Goal: Transaction & Acquisition: Purchase product/service

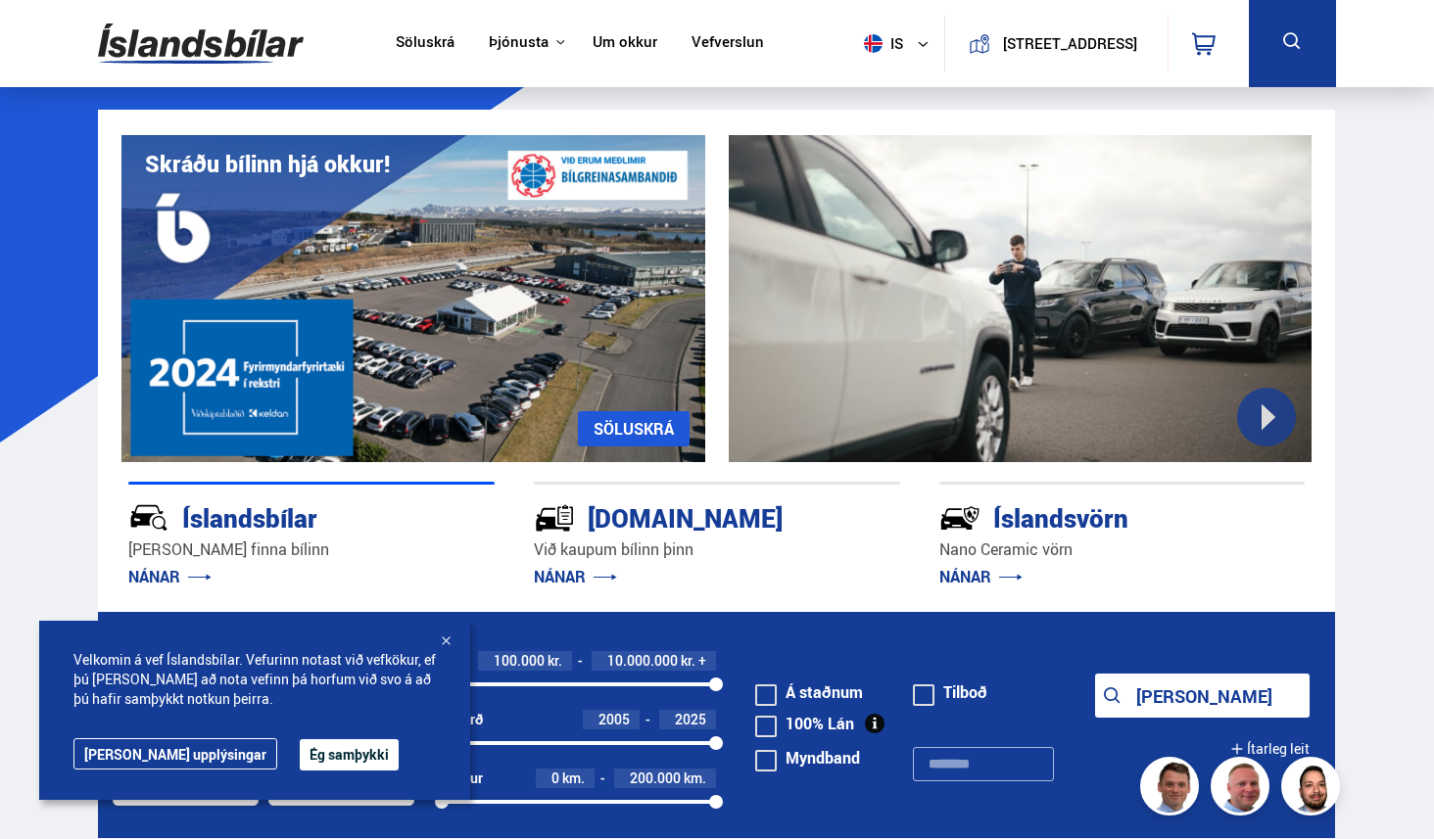
click at [358, 739] on button "Ég samþykki" at bounding box center [349, 754] width 99 height 31
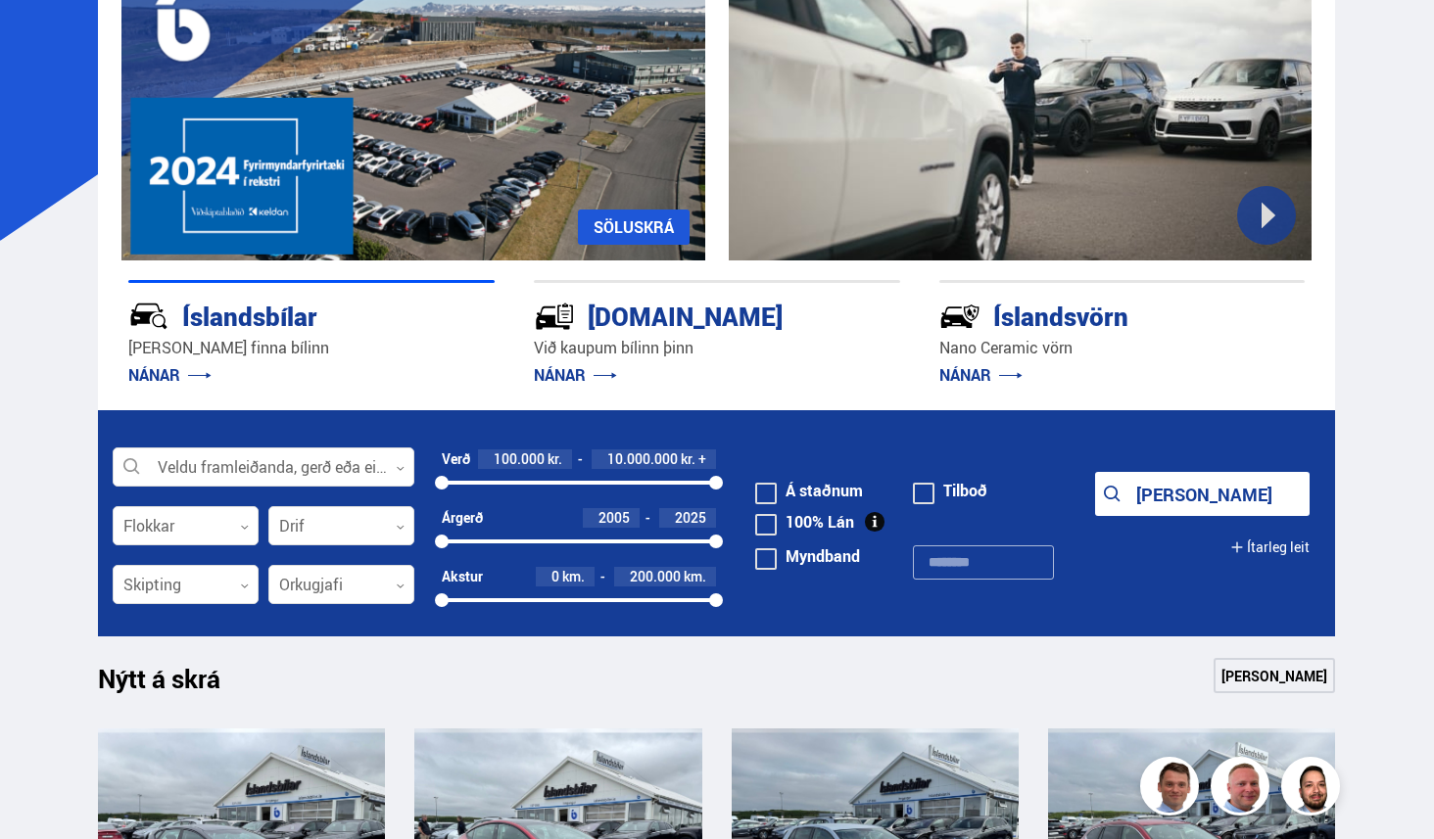
scroll to position [387, 0]
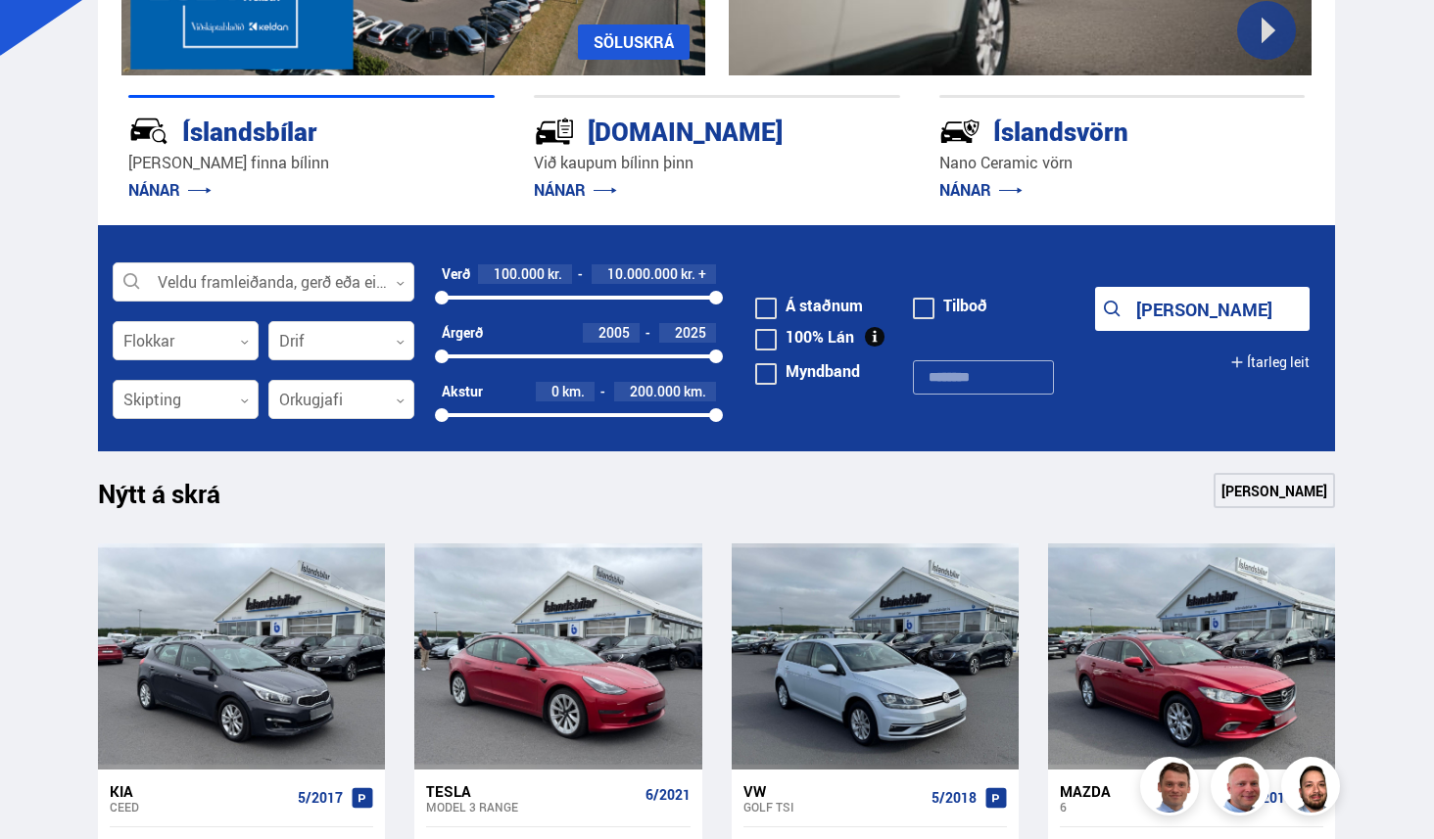
click at [242, 420] on div at bounding box center [186, 400] width 146 height 39
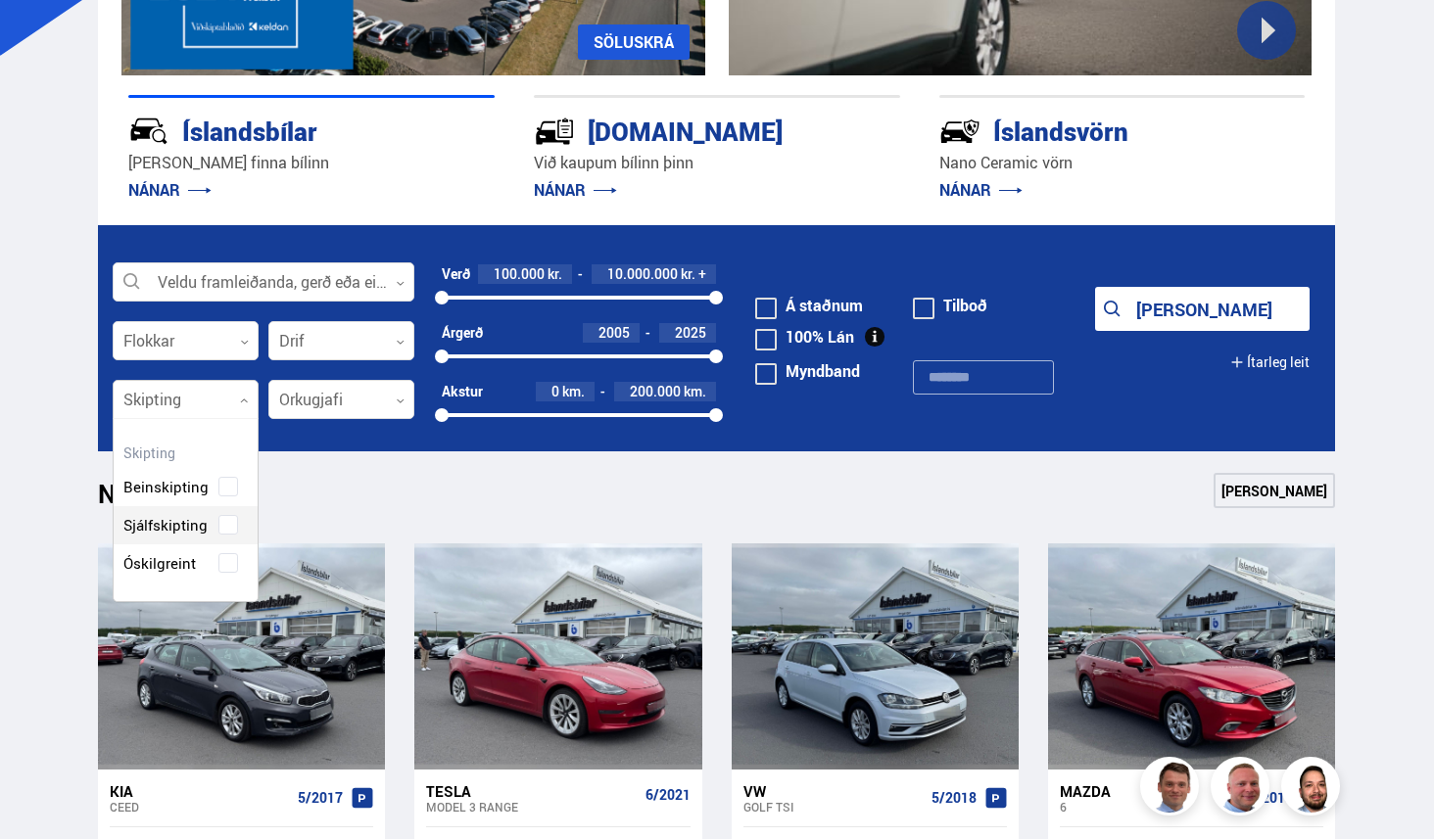
scroll to position [292, 143]
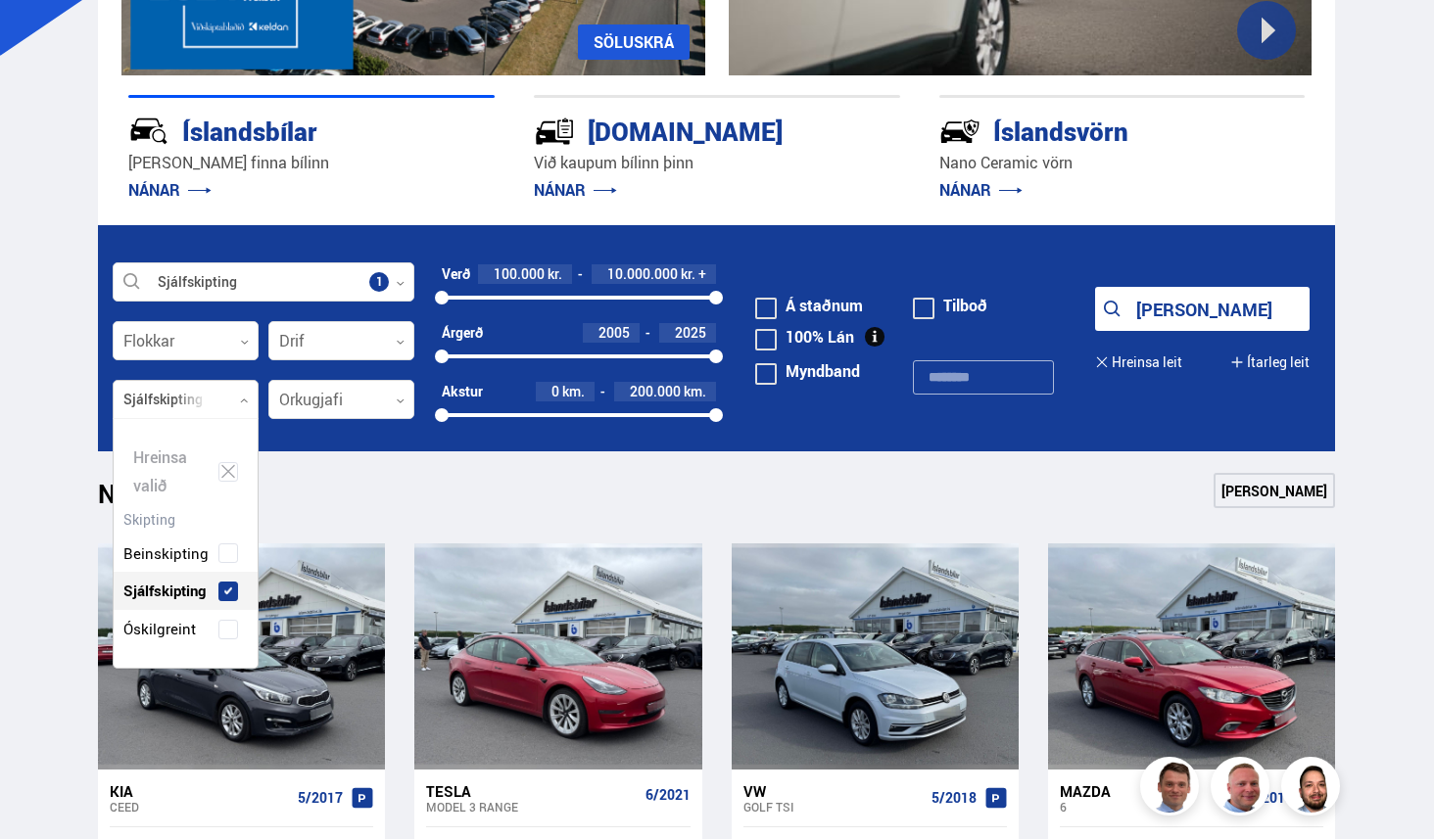
click at [214, 564] on div "Beinskipting Sjálfskipting Óskilgreint" at bounding box center [186, 576] width 144 height 143
click at [337, 520] on div "Nýtt á skrá Sjá meira" at bounding box center [716, 496] width 1237 height 47
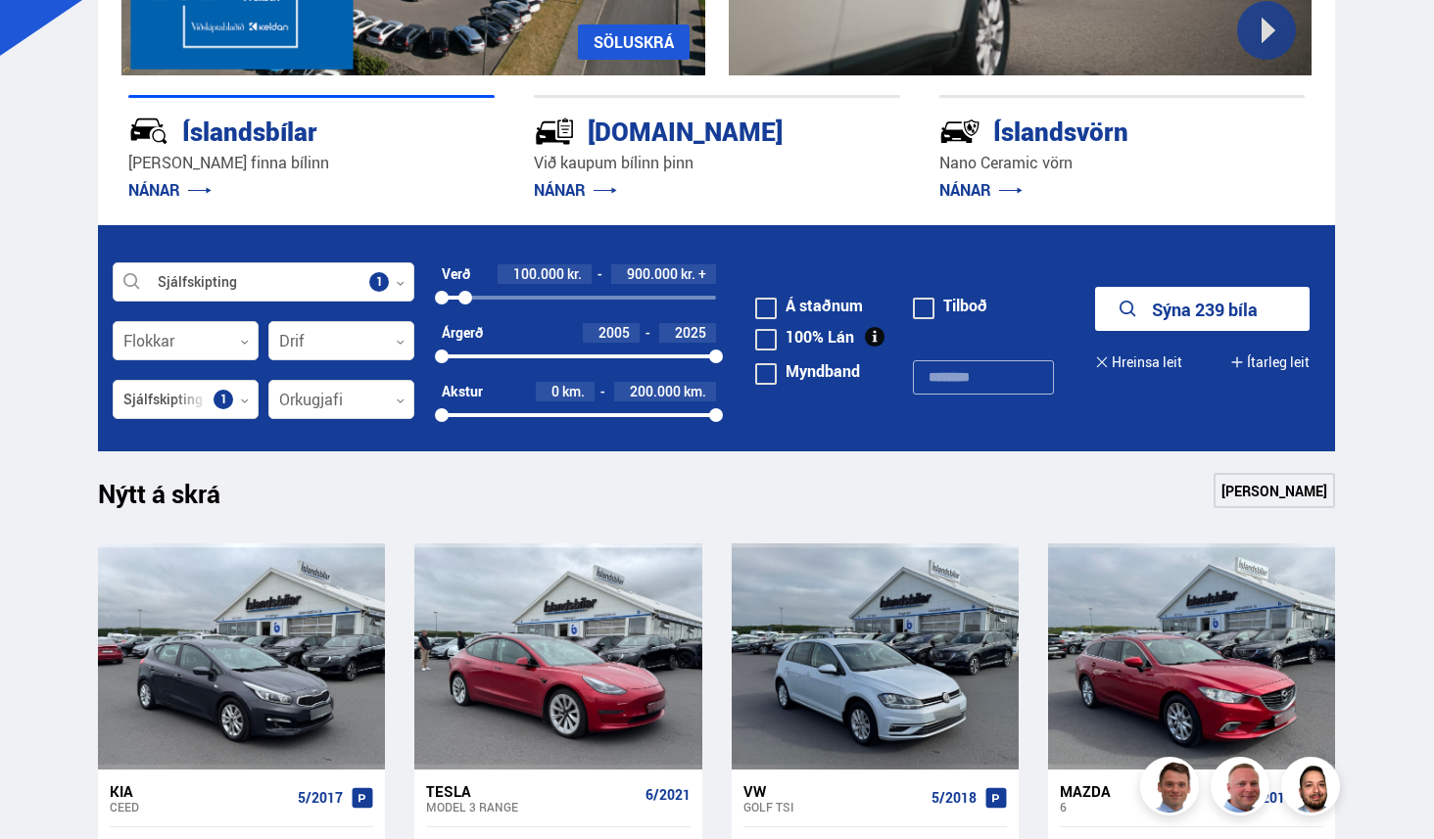
drag, startPoint x: 711, startPoint y: 326, endPoint x: 467, endPoint y: 331, distance: 243.9
click at [467, 305] on div at bounding box center [465, 298] width 14 height 14
click at [1159, 329] on button "Sýna 2 bíla" at bounding box center [1202, 309] width 215 height 44
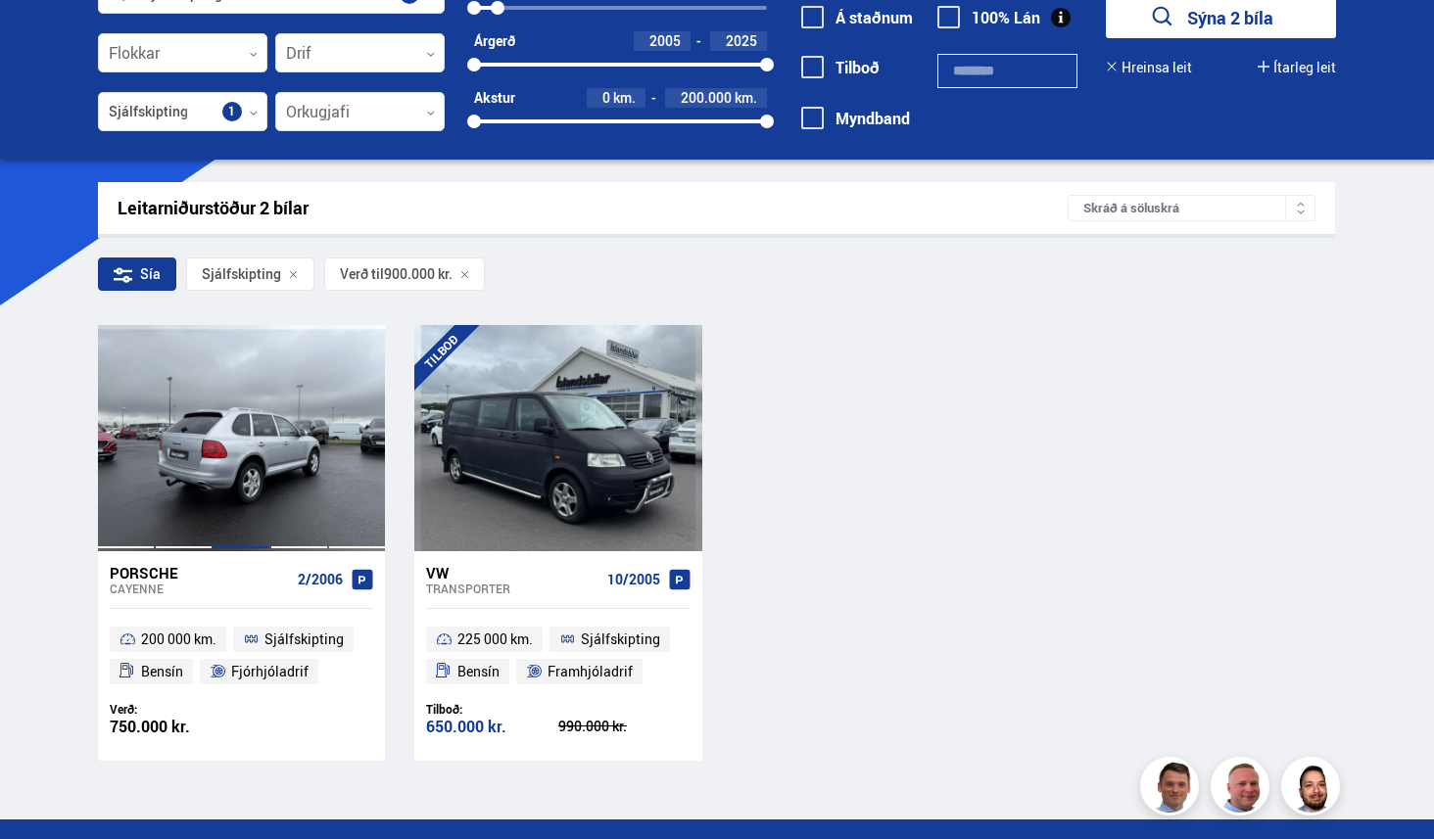
scroll to position [129, 0]
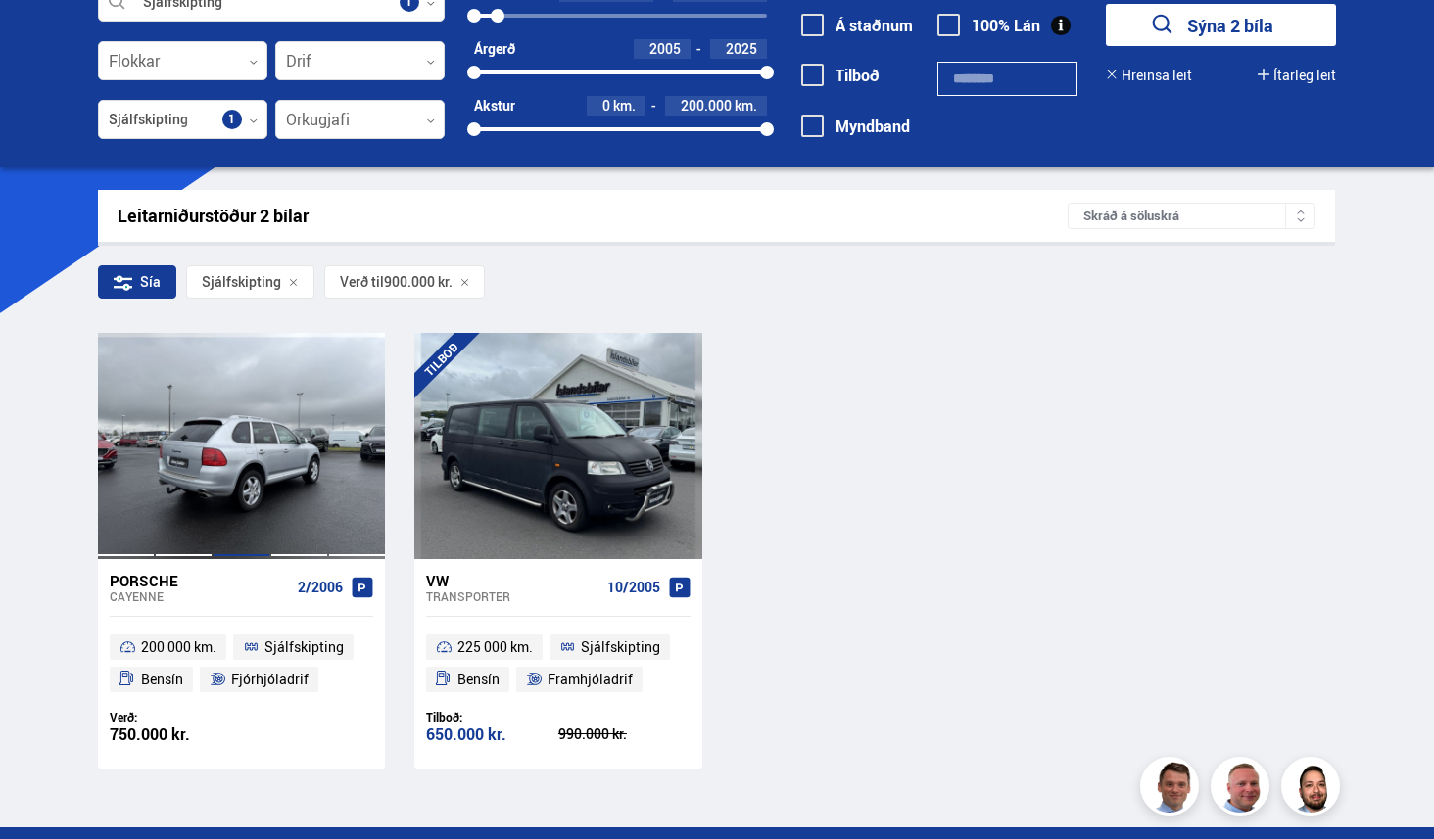
click at [262, 494] on div at bounding box center [241, 445] width 58 height 225
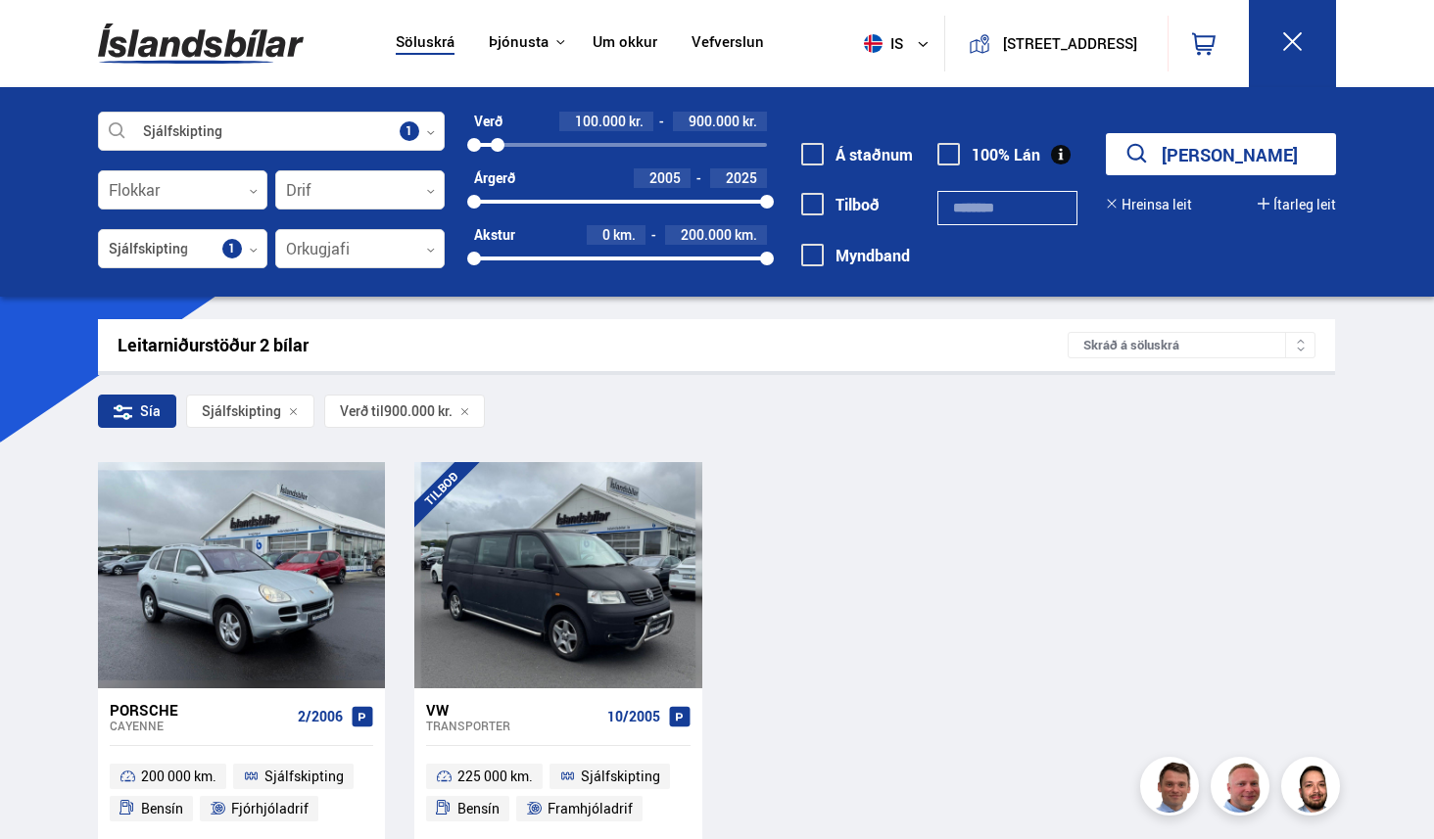
scroll to position [386, 0]
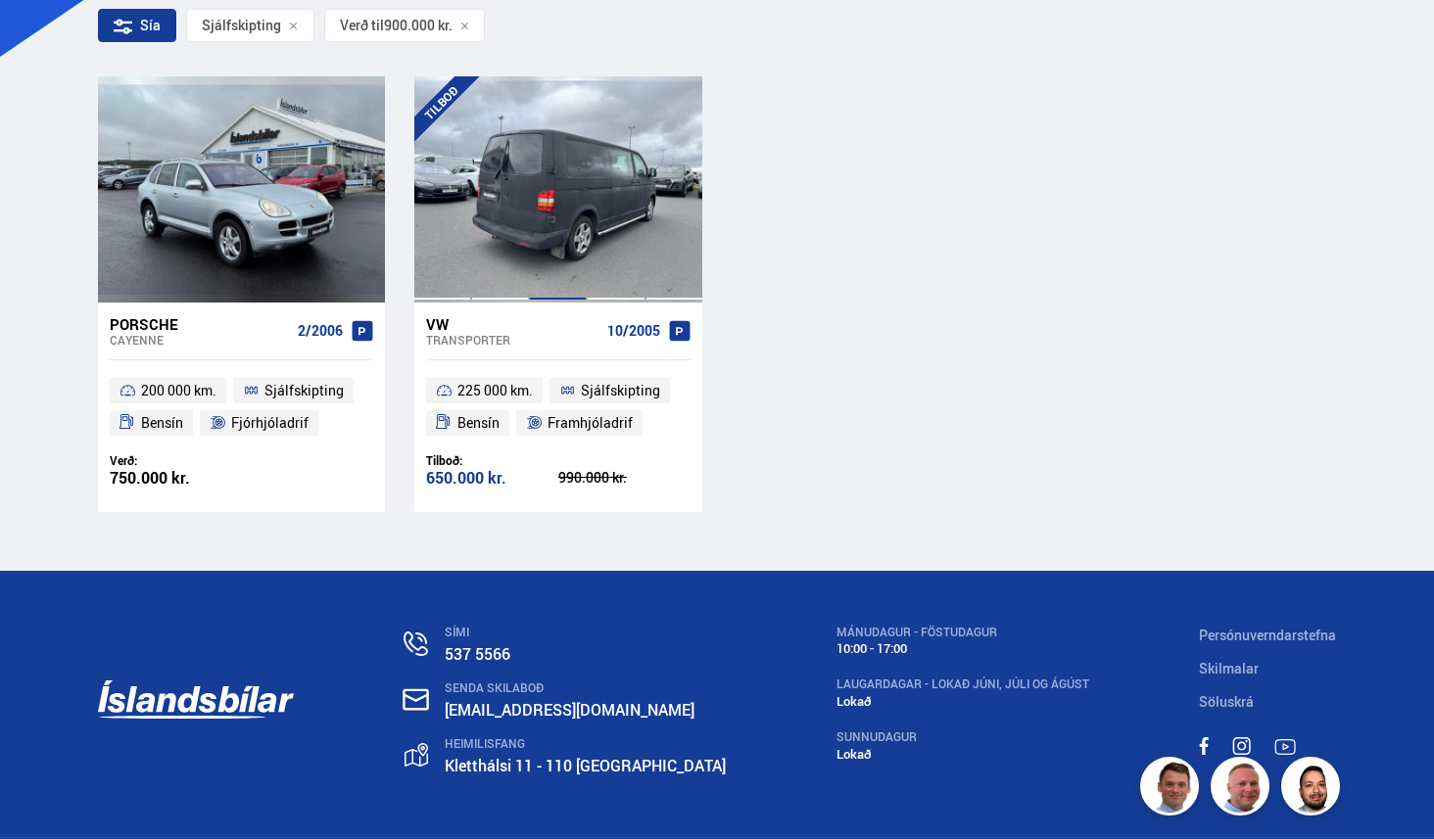
click at [572, 262] on div at bounding box center [558, 188] width 58 height 225
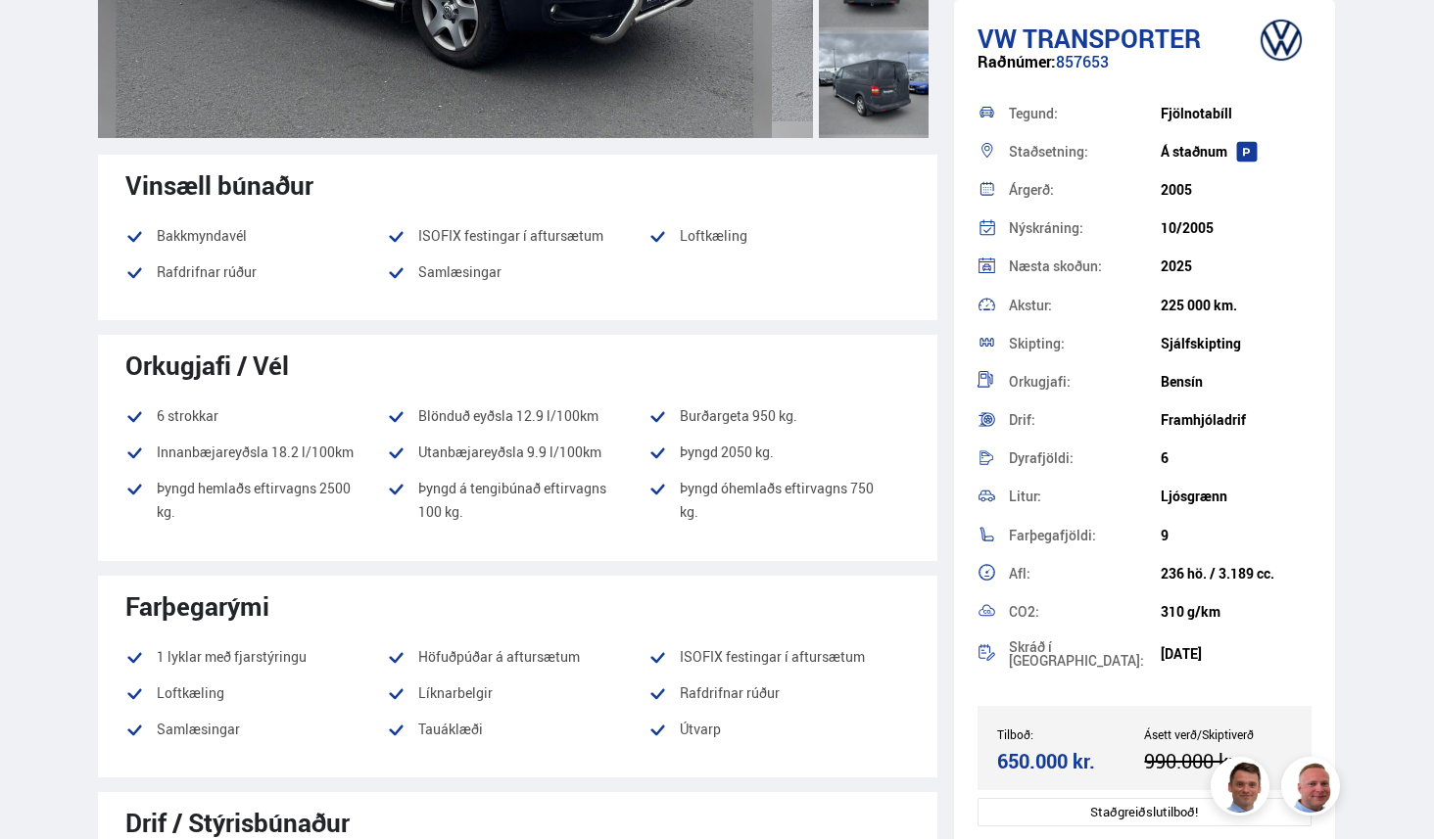
scroll to position [10, 0]
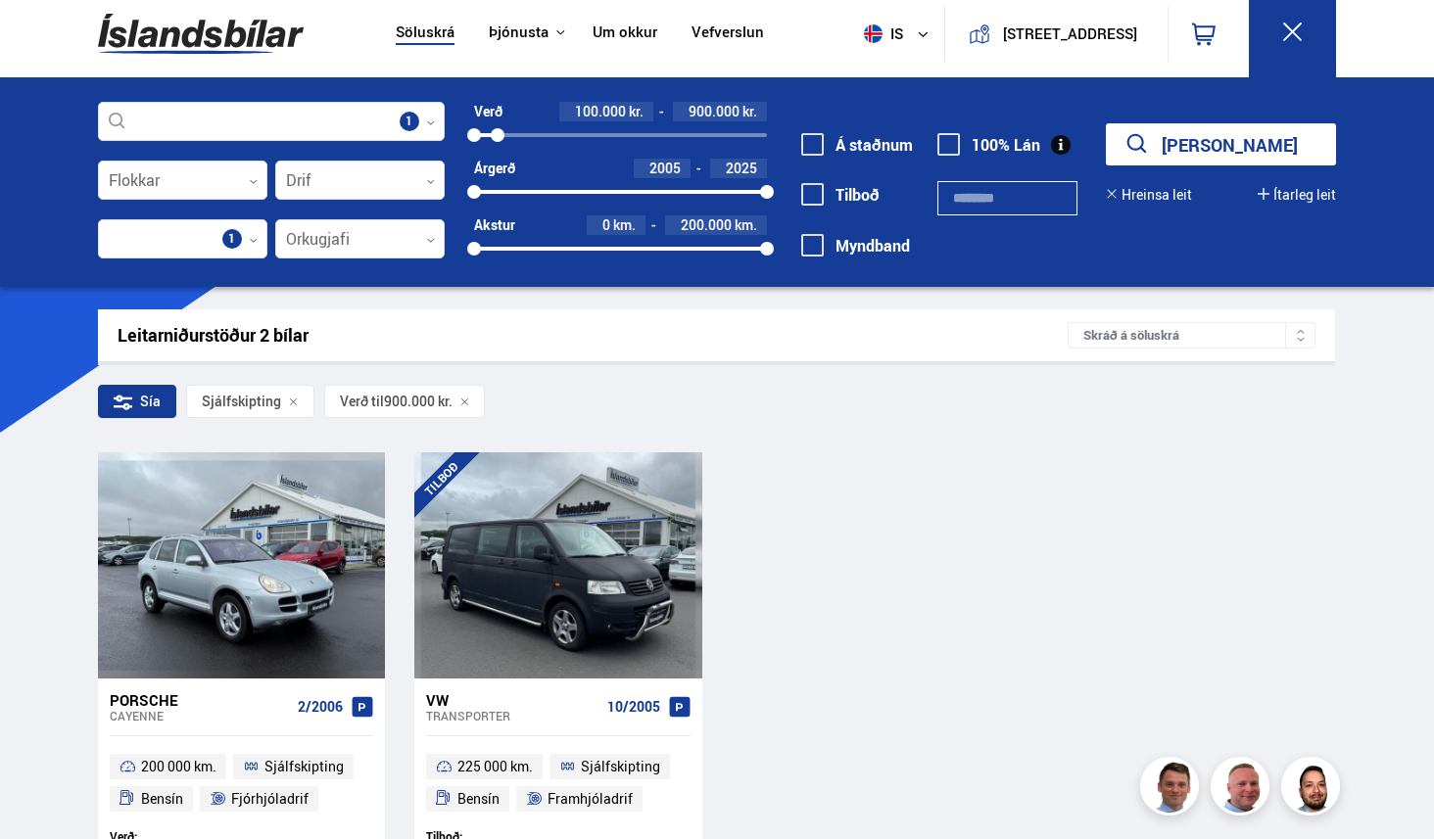
scroll to position [590, 0]
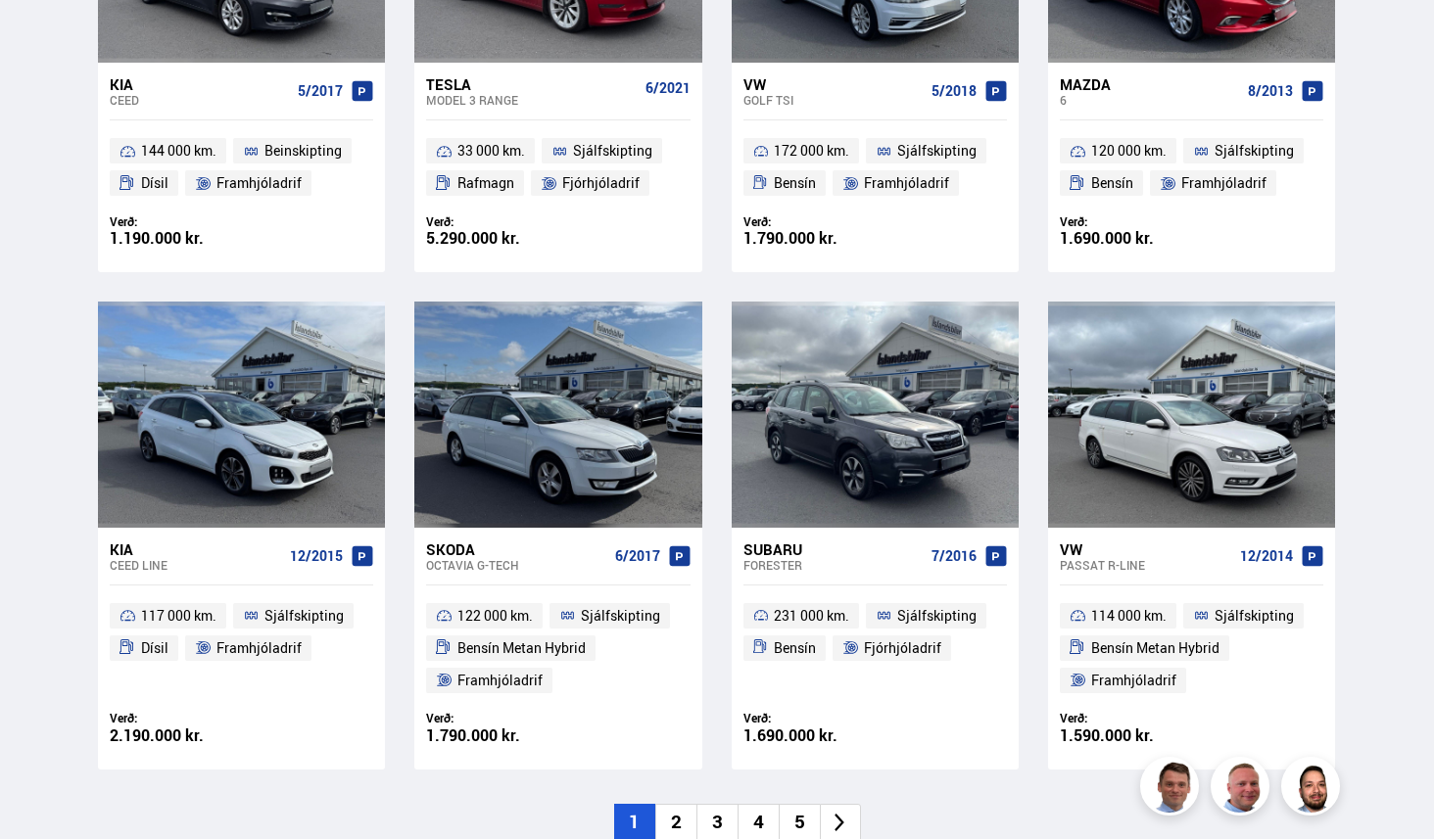
scroll to position [129, 0]
